Goal: Task Accomplishment & Management: Use online tool/utility

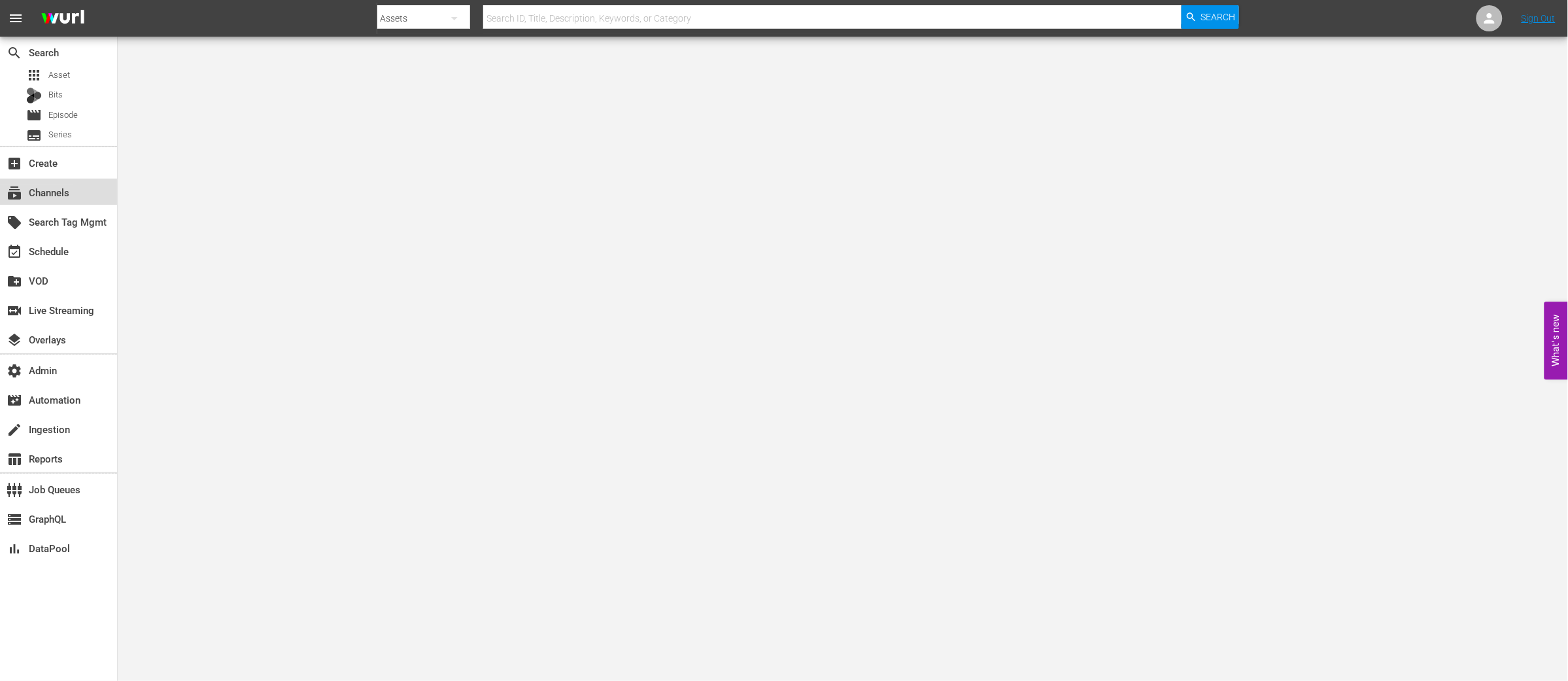
click at [69, 191] on div "subscriptions Channels" at bounding box center [37, 191] width 74 height 12
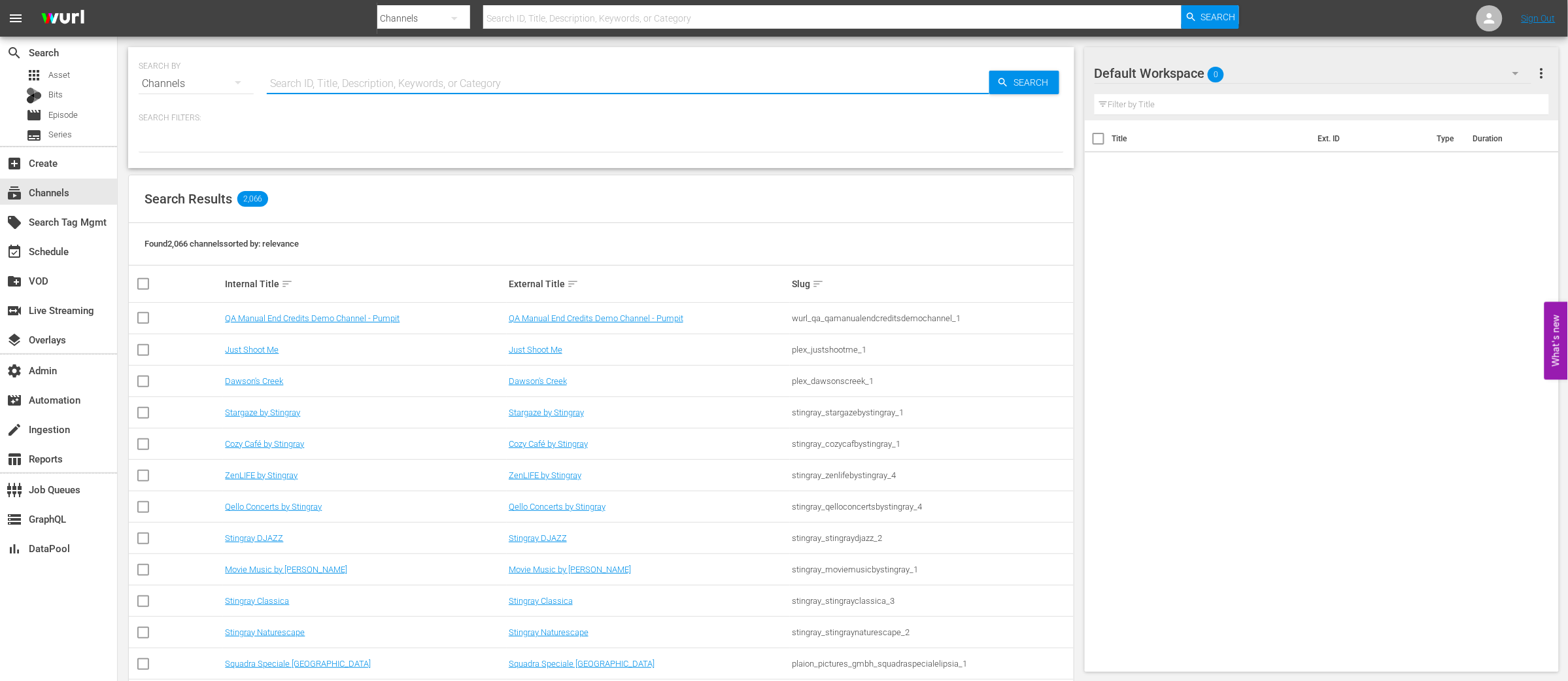
click at [285, 88] on input "text" at bounding box center [628, 84] width 723 height 32
type input "moyorsport"
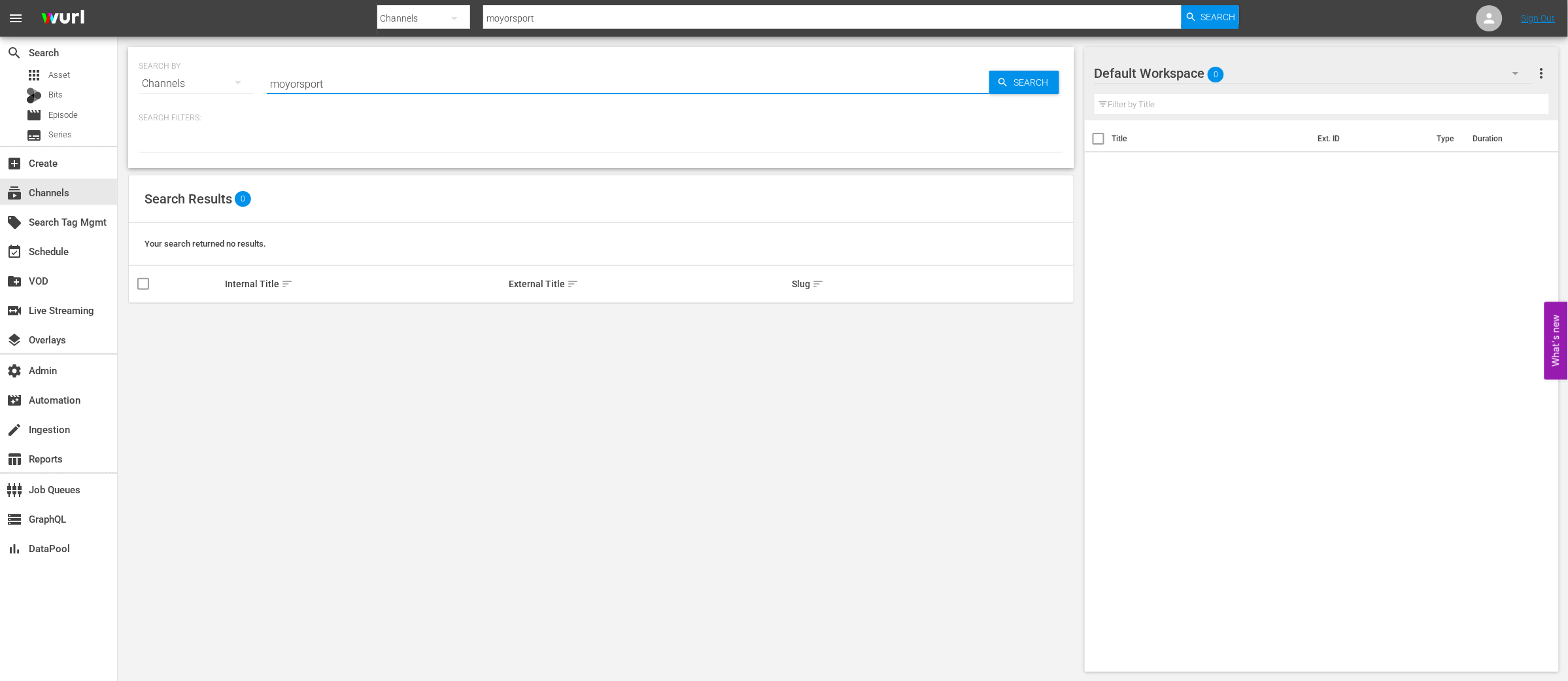
drag, startPoint x: 288, startPoint y: 84, endPoint x: 311, endPoint y: 98, distance: 26.9
click at [288, 84] on input "moyorsport" at bounding box center [628, 84] width 723 height 32
type input "motorsport"
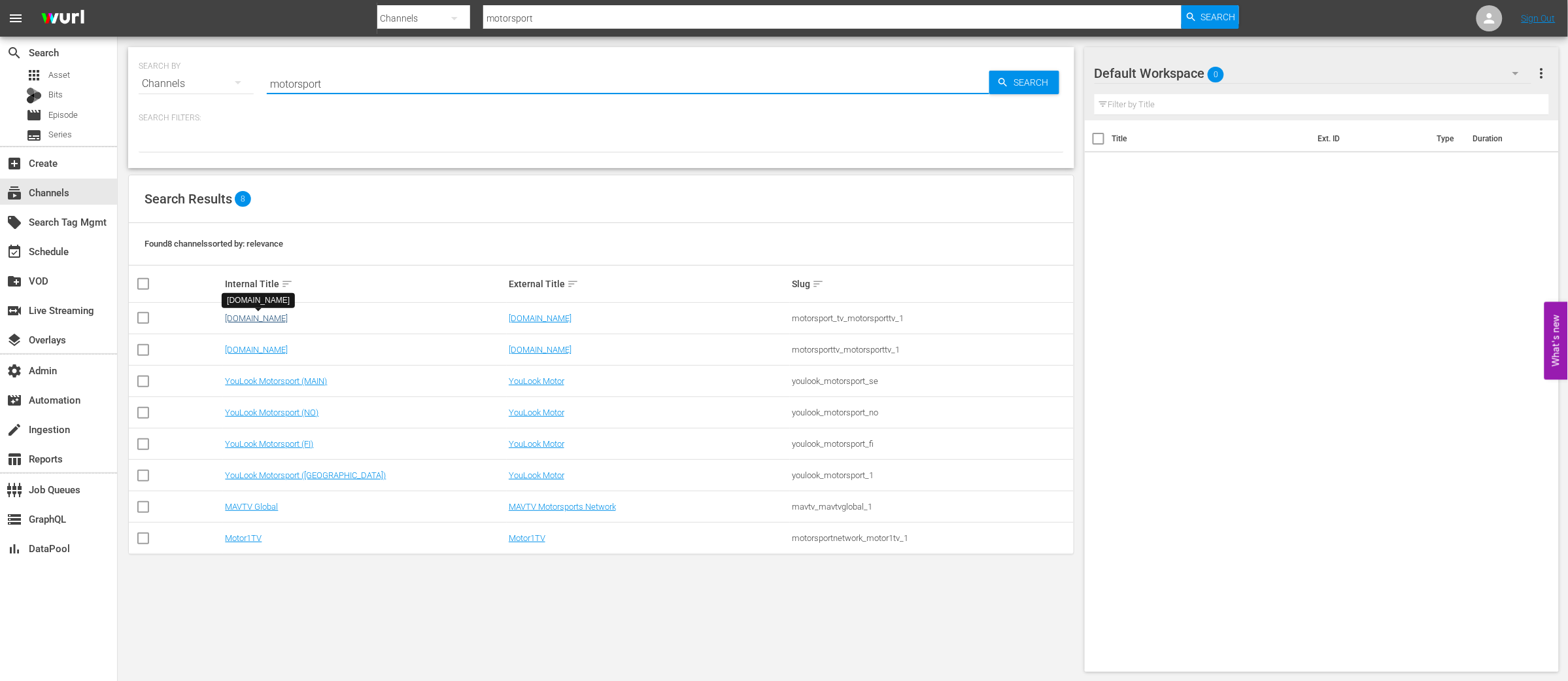
type input "motorsport"
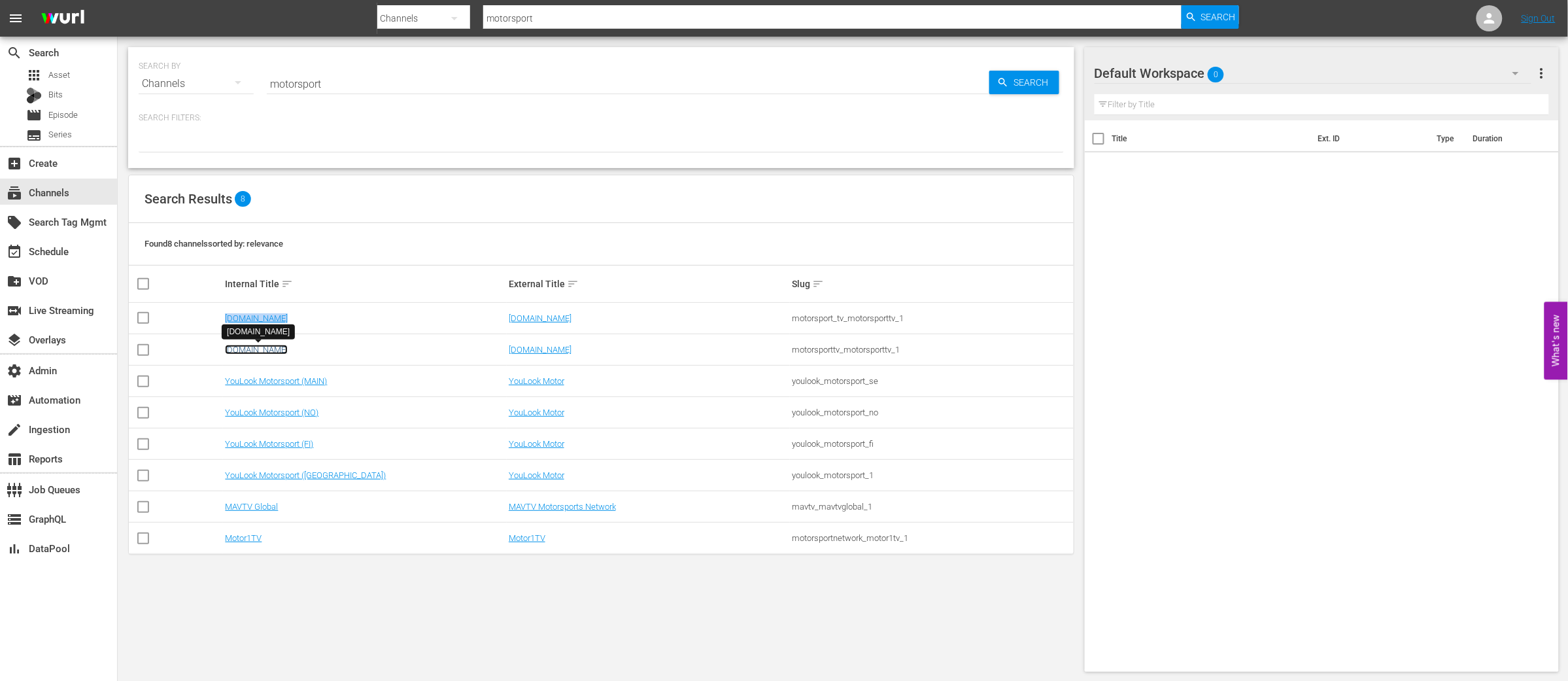
click at [254, 349] on link "[DOMAIN_NAME]" at bounding box center [256, 349] width 62 height 9
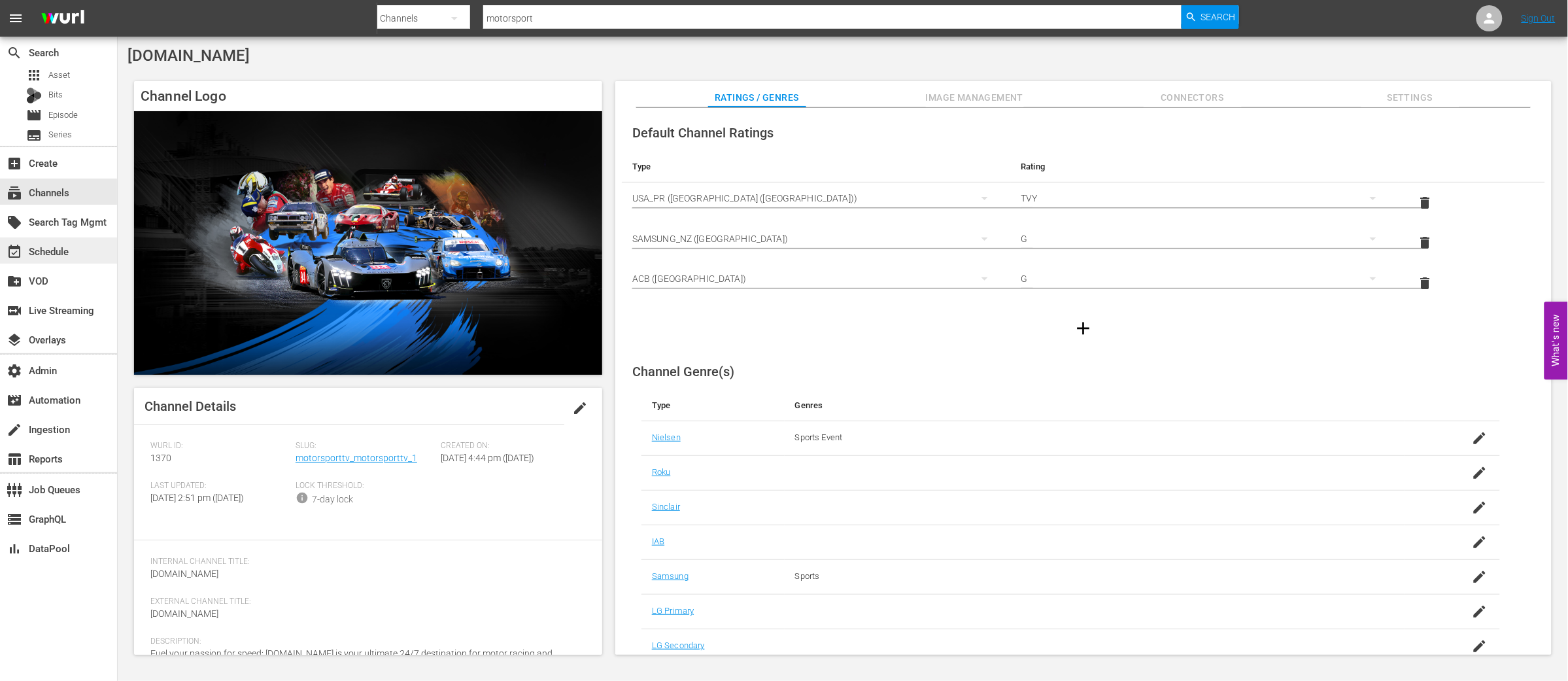
click at [40, 248] on div "event_available Schedule" at bounding box center [37, 249] width 74 height 12
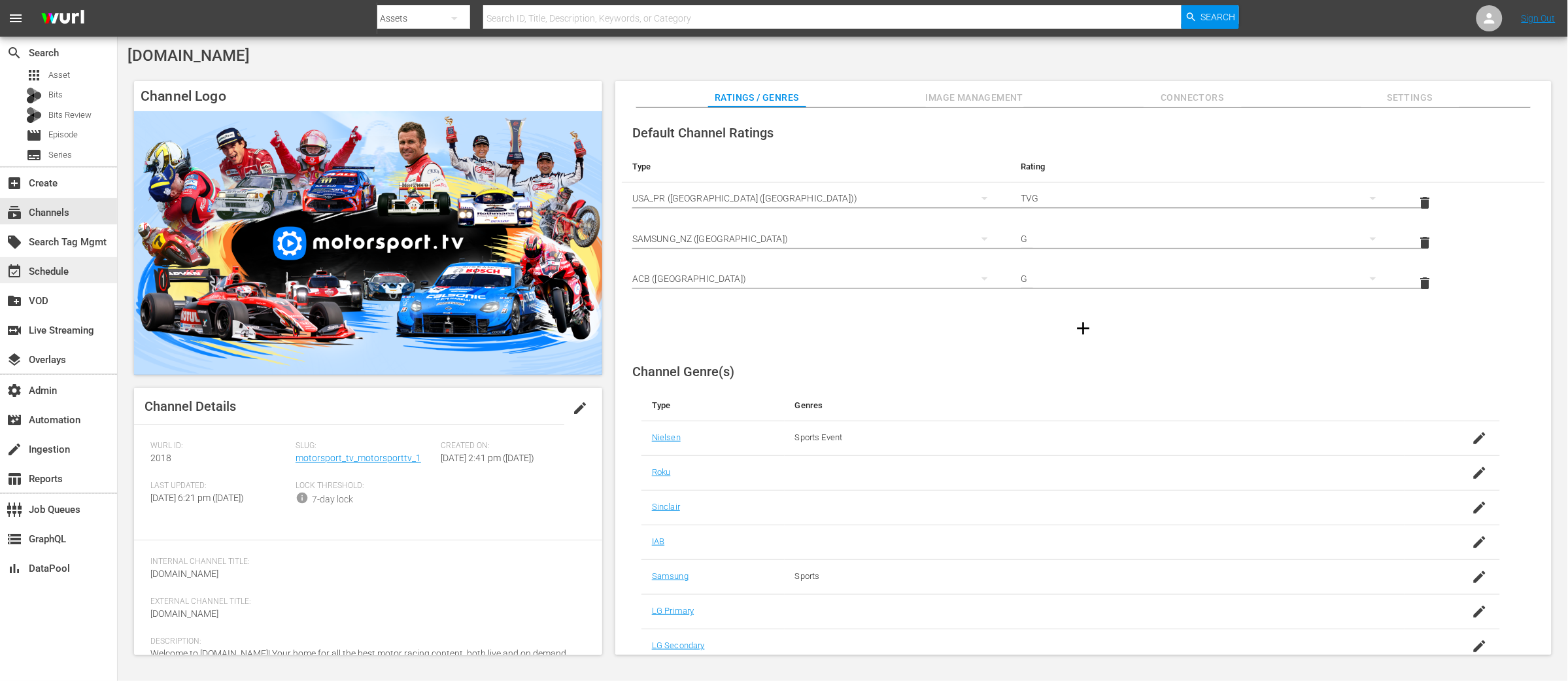
click at [44, 268] on div "event_available Schedule" at bounding box center [37, 269] width 74 height 12
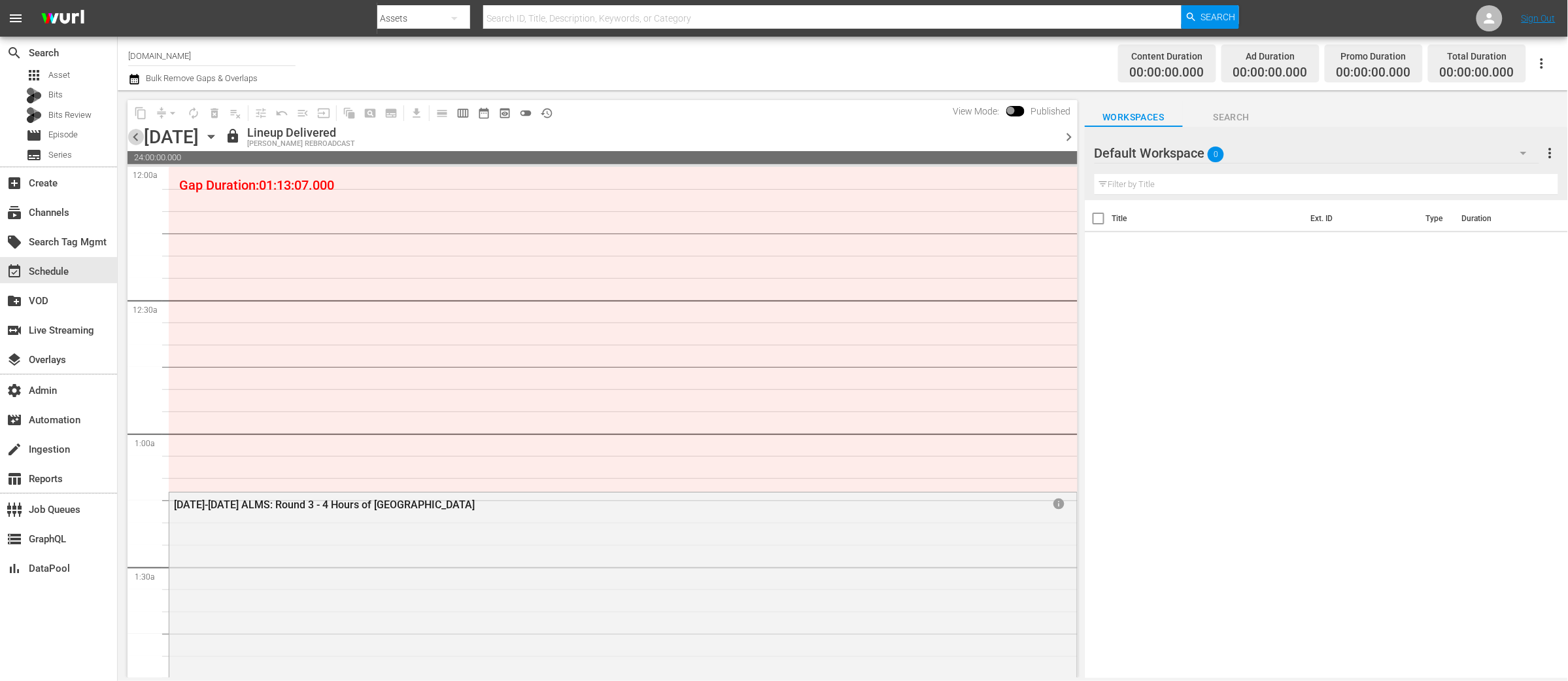
click at [138, 136] on span "chevron_left" at bounding box center [135, 137] width 16 height 16
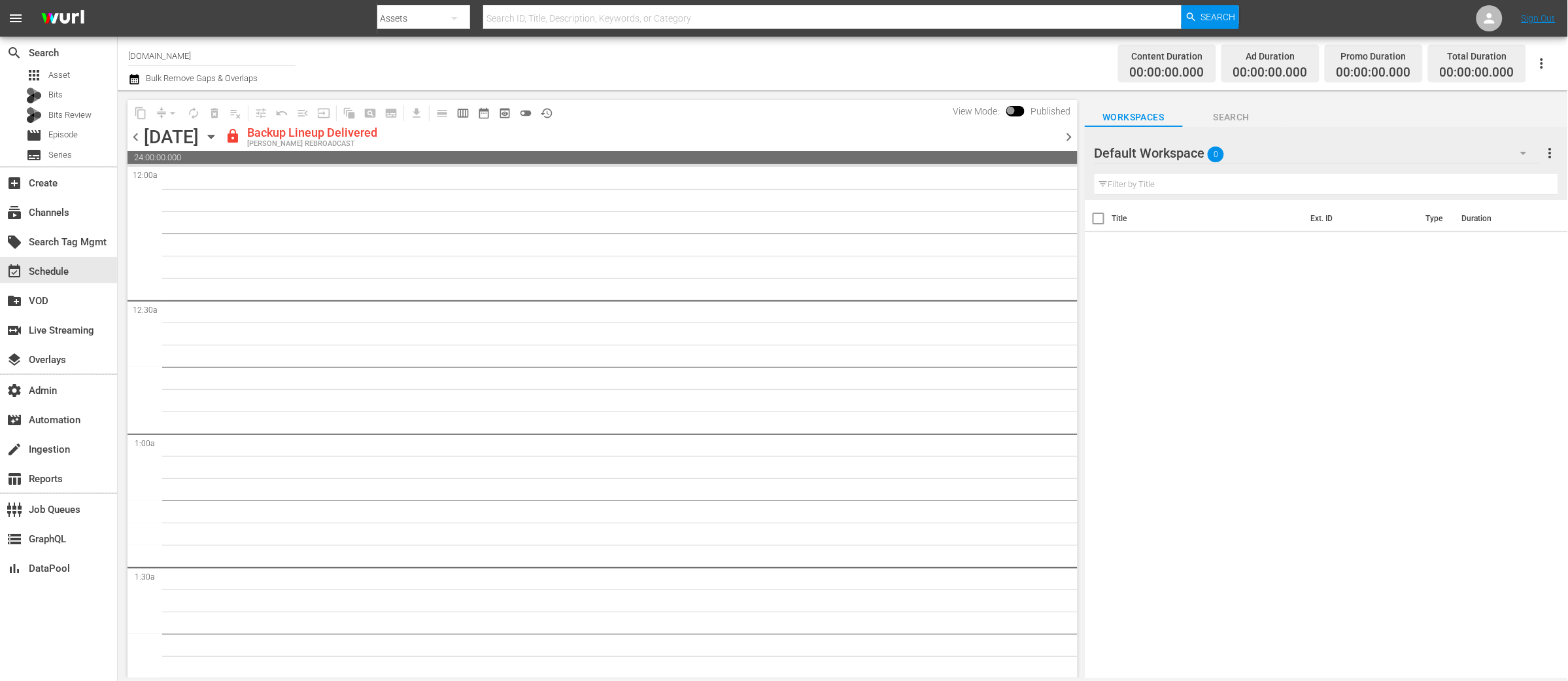
click at [132, 133] on span "chevron_left" at bounding box center [135, 137] width 16 height 16
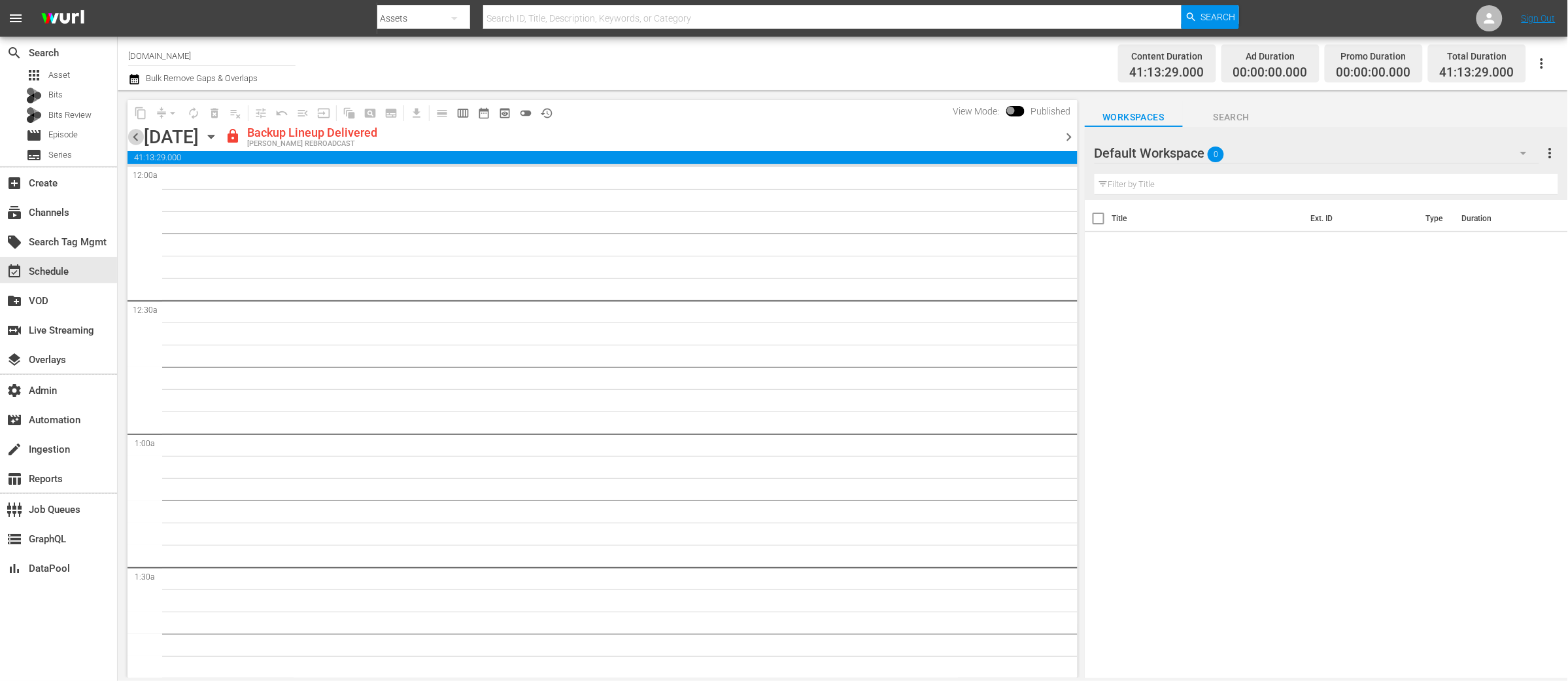
click at [137, 136] on span "chevron_left" at bounding box center [135, 137] width 16 height 16
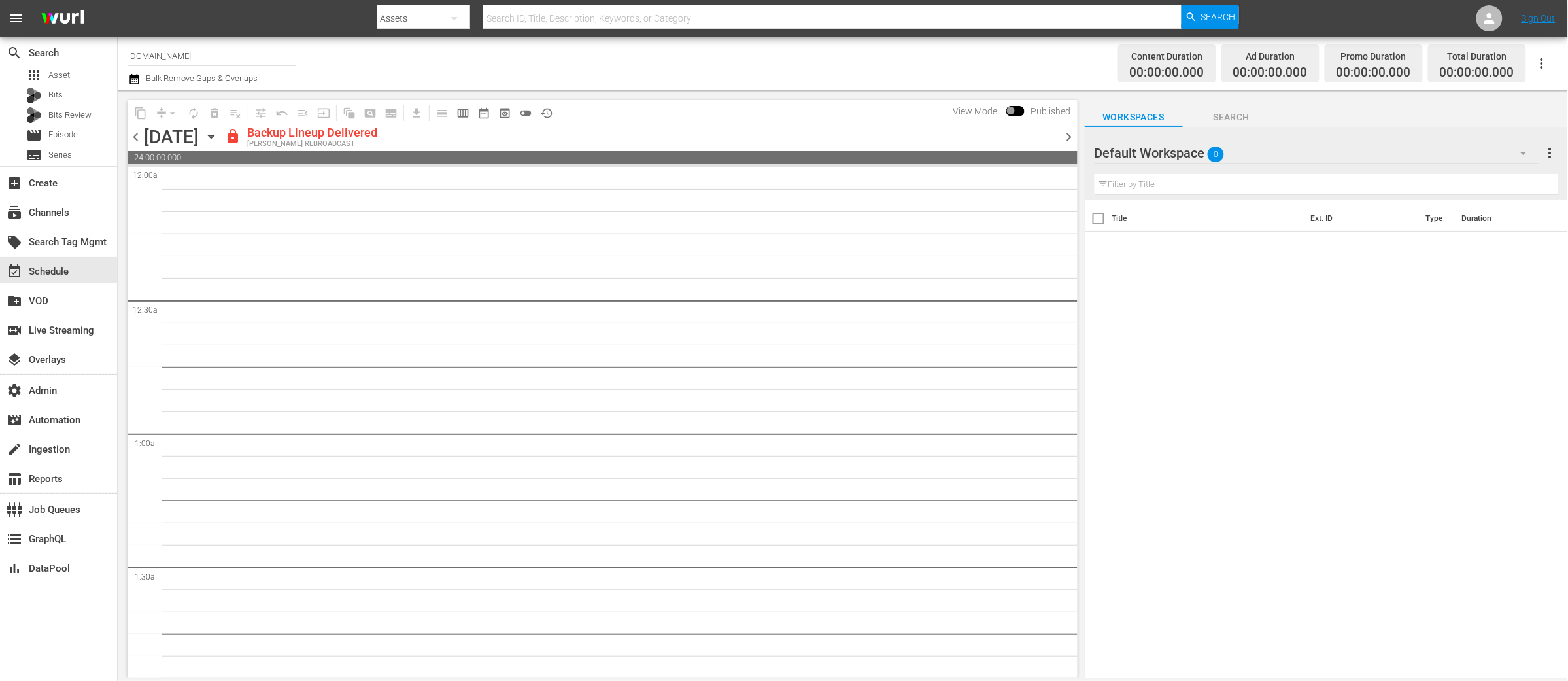
click at [137, 136] on span "chevron_left" at bounding box center [135, 137] width 16 height 16
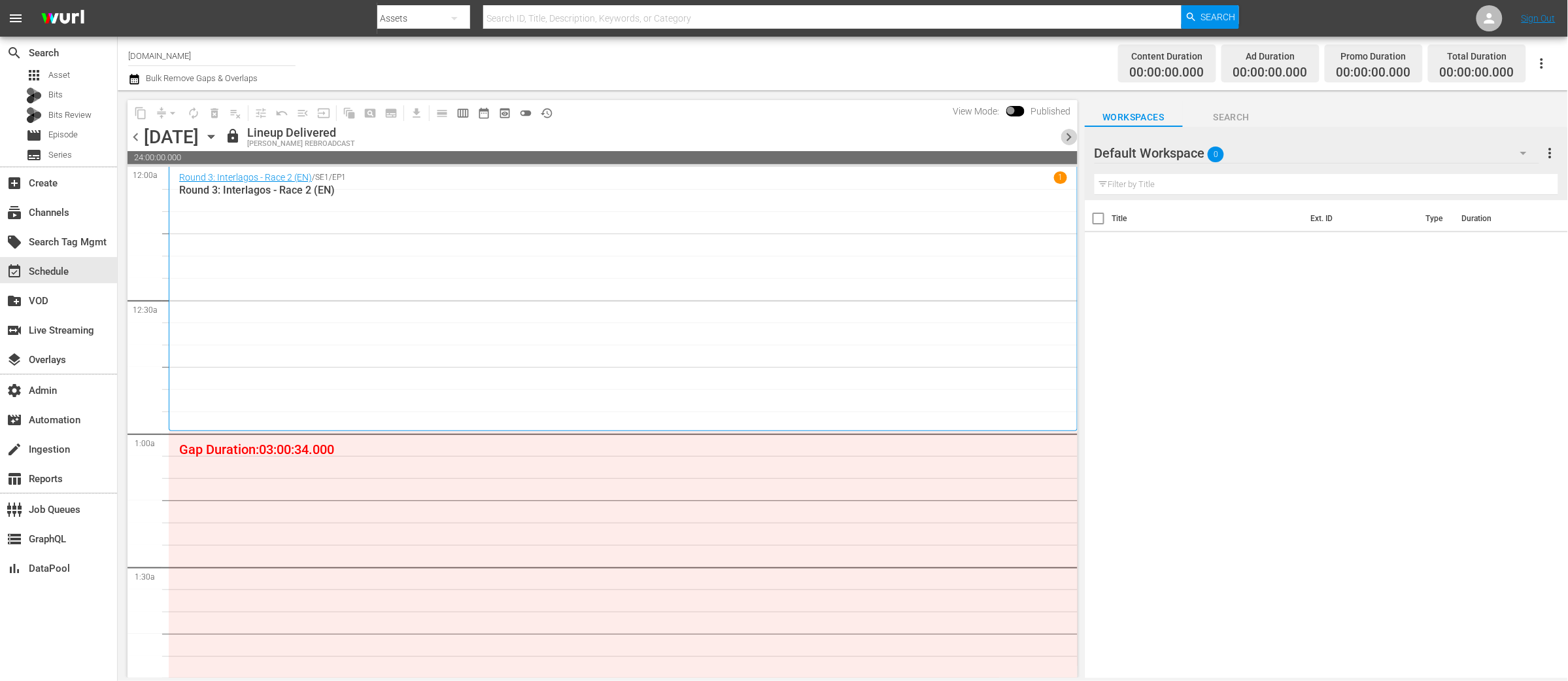
click at [1074, 134] on span "chevron_right" at bounding box center [1069, 137] width 16 height 16
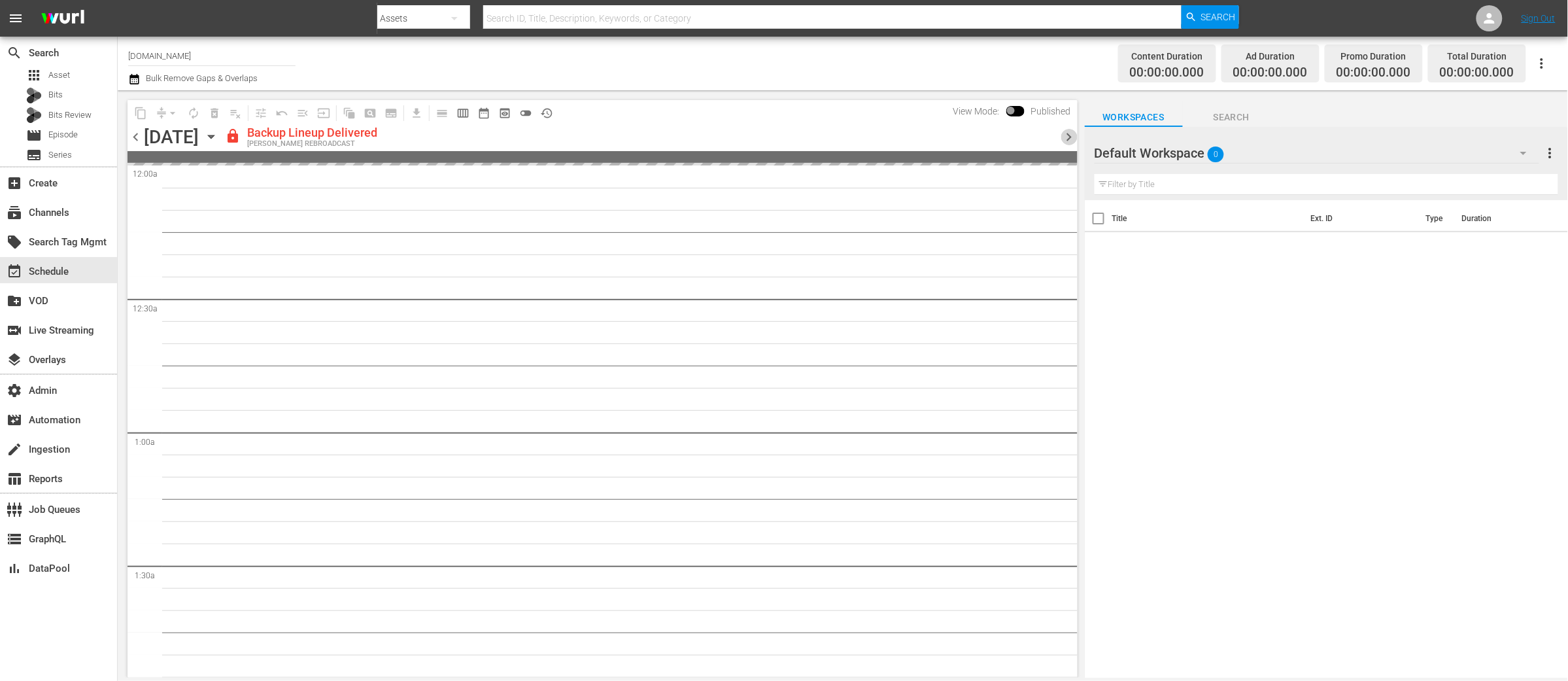
click at [1074, 134] on span "chevron_right" at bounding box center [1069, 137] width 16 height 16
